Goal: Task Accomplishment & Management: Complete application form

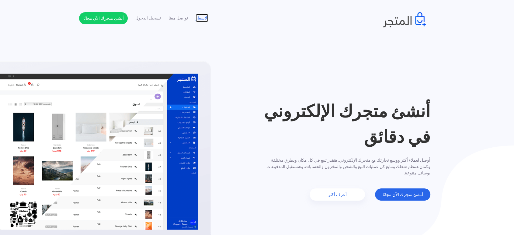
click at [206, 16] on link "الاسعار" at bounding box center [201, 18] width 13 height 6
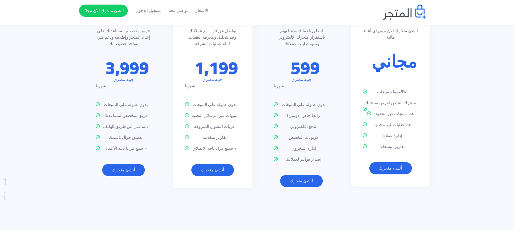
scroll to position [777, 0]
click at [399, 88] on ul "+ 5% عمولة مبيعات متجرك الخاص لعرض منتجاتك عدد منتجات غير محدود عدد طلبات غير م…" at bounding box center [391, 118] width 56 height 61
click at [398, 88] on p "+ 5% عمولة مبيعات" at bounding box center [391, 91] width 56 height 6
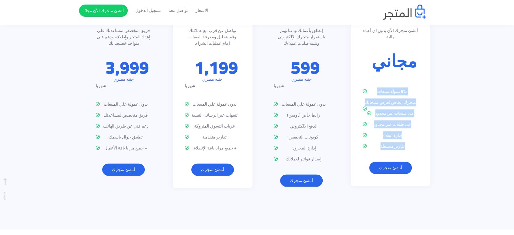
drag, startPoint x: 398, startPoint y: 74, endPoint x: 397, endPoint y: 128, distance: 54.7
click at [397, 128] on ul "+ 5% عمولة مبيعات متجرك الخاص لعرض منتجاتك عدد منتجات غير محدود عدد طلبات غير م…" at bounding box center [391, 118] width 56 height 61
click at [397, 143] on p "تقارير مبسطة" at bounding box center [391, 146] width 56 height 6
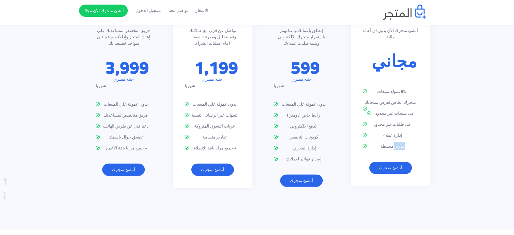
click at [397, 143] on p "تقارير مبسطة" at bounding box center [391, 146] width 56 height 6
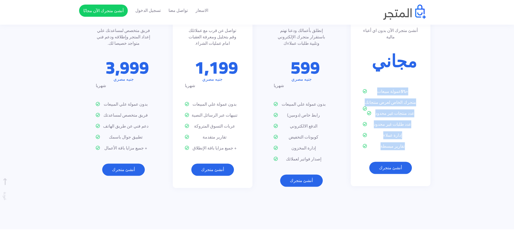
drag, startPoint x: 397, startPoint y: 128, endPoint x: 405, endPoint y: 70, distance: 58.9
click at [403, 88] on ul "+ 5% عمولة مبيعات متجرك الخاص لعرض منتجاتك عدد منتجات غير محدود عدد طلبات غير م…" at bounding box center [391, 118] width 56 height 61
click at [406, 87] on strong "5%" at bounding box center [403, 91] width 5 height 8
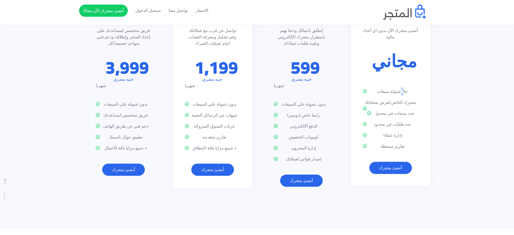
click at [406, 87] on strong "5%" at bounding box center [403, 91] width 5 height 8
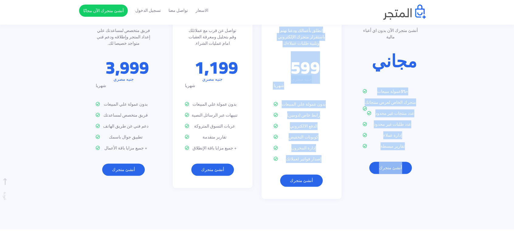
drag, startPoint x: 405, startPoint y: 70, endPoint x: 310, endPoint y: 136, distance: 116.2
click at [310, 136] on div "باقة اساسية أنشئ متجرك الآن بدون اي أعباء مالية مجاني + 5% عمولة مبيعات متجرك ا…" at bounding box center [257, 103] width 356 height 210
click at [313, 156] on p "إصدار فواتير لعملائك" at bounding box center [302, 159] width 56 height 6
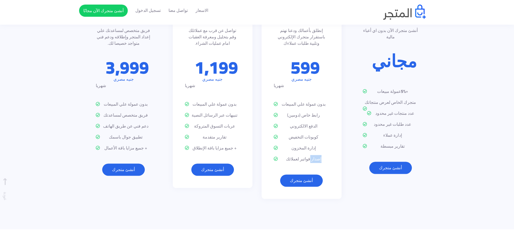
click at [313, 156] on p "إصدار فواتير لعملائك" at bounding box center [302, 159] width 56 height 6
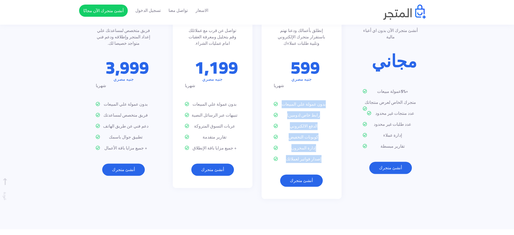
drag, startPoint x: 313, startPoint y: 135, endPoint x: 309, endPoint y: 74, distance: 61.0
click at [309, 74] on div "باقة الإنطلاق إنطلق بأعمالك ودعنا نهتم باستقرار متجرك الإلكتروني وتلبية طلبات ع…" at bounding box center [301, 98] width 80 height 201
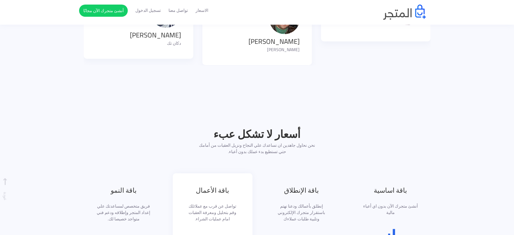
scroll to position [507, 0]
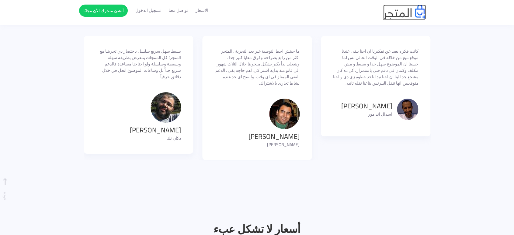
click at [401, 14] on img at bounding box center [404, 12] width 43 height 15
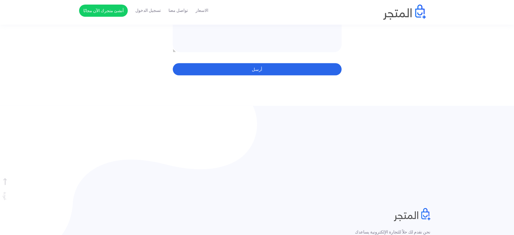
scroll to position [1237, 0]
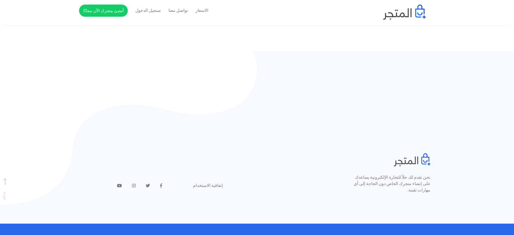
click at [255, 223] on p "© 2025 المتجر" at bounding box center [257, 238] width 347 height 30
click at [299, 153] on div "نحن نقدم لك حلاً للتجارة الإلكترونية يساعدك على إنشاء متجرك الخاص دون الحاجة إل…" at bounding box center [257, 173] width 356 height 40
click at [102, 11] on link "أنشئ متجرك الآن مجانًا" at bounding box center [103, 11] width 49 height 12
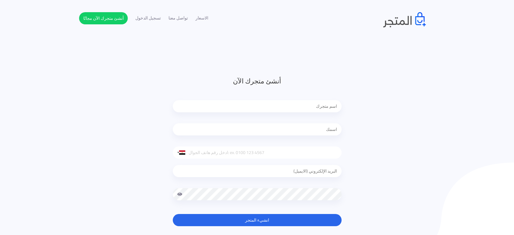
click at [298, 109] on input "text" at bounding box center [257, 106] width 169 height 12
click at [297, 174] on input "email" at bounding box center [257, 171] width 169 height 12
click at [150, 19] on link "تسجيل الدخول" at bounding box center [148, 18] width 26 height 6
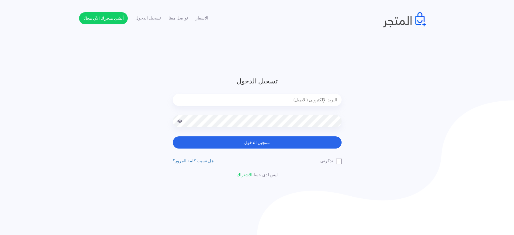
click at [303, 103] on input "email" at bounding box center [257, 100] width 169 height 12
click at [413, 18] on img at bounding box center [404, 19] width 43 height 15
